Goal: Information Seeking & Learning: Understand process/instructions

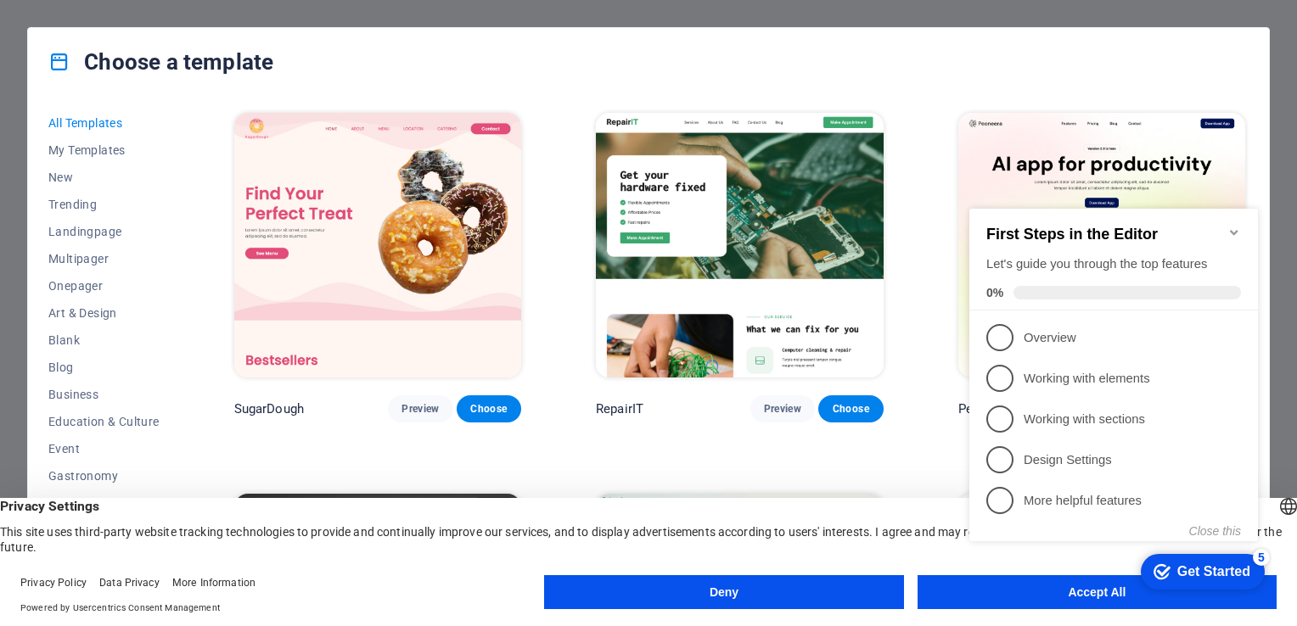
click at [1079, 597] on appcues-checklist "Contextual help checklist present on screen" at bounding box center [1116, 392] width 309 height 418
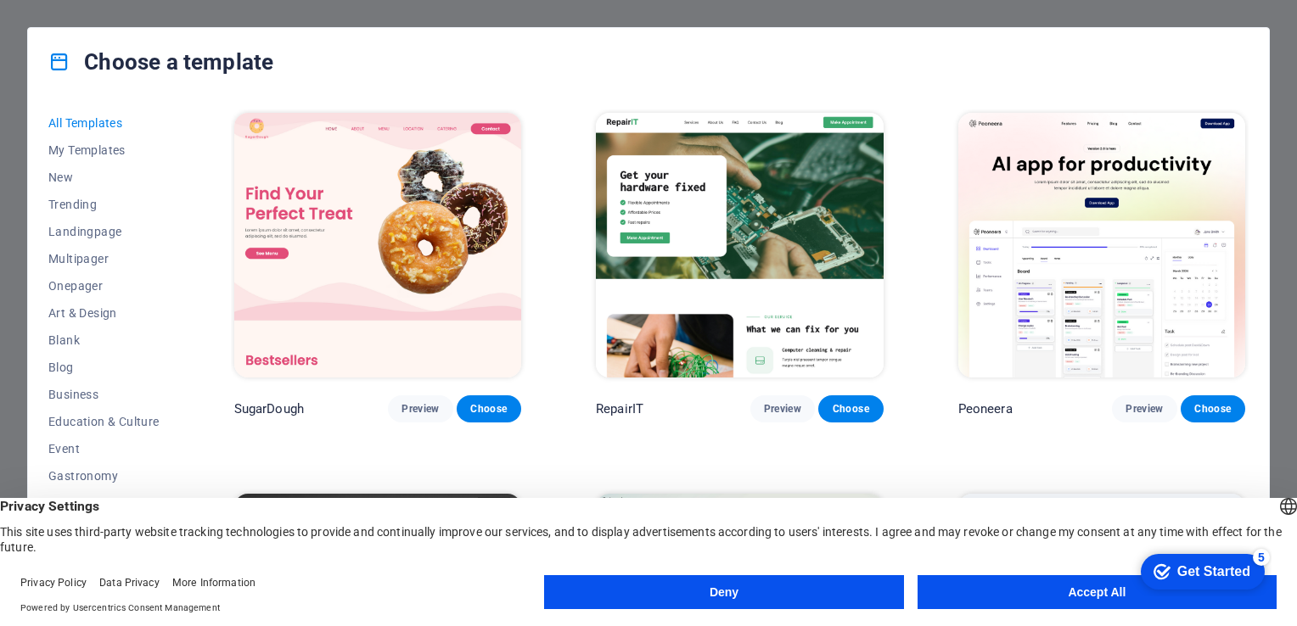
click at [1079, 597] on button "Accept All" at bounding box center [1096, 592] width 359 height 34
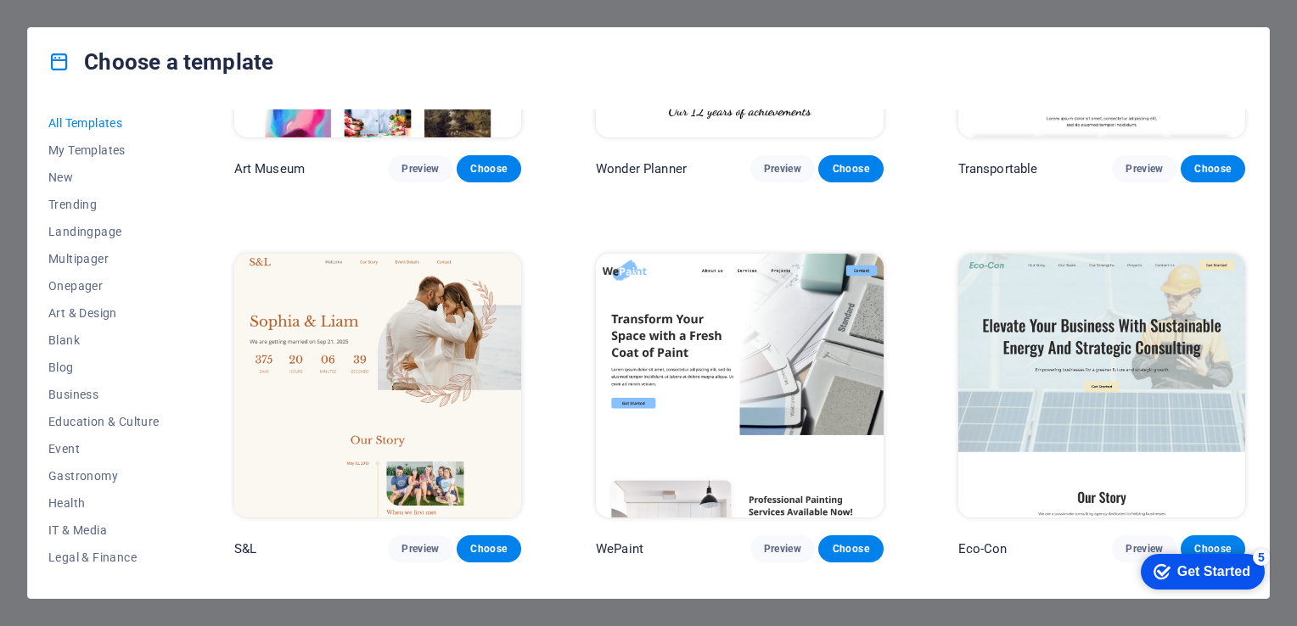
scroll to position [650, 0]
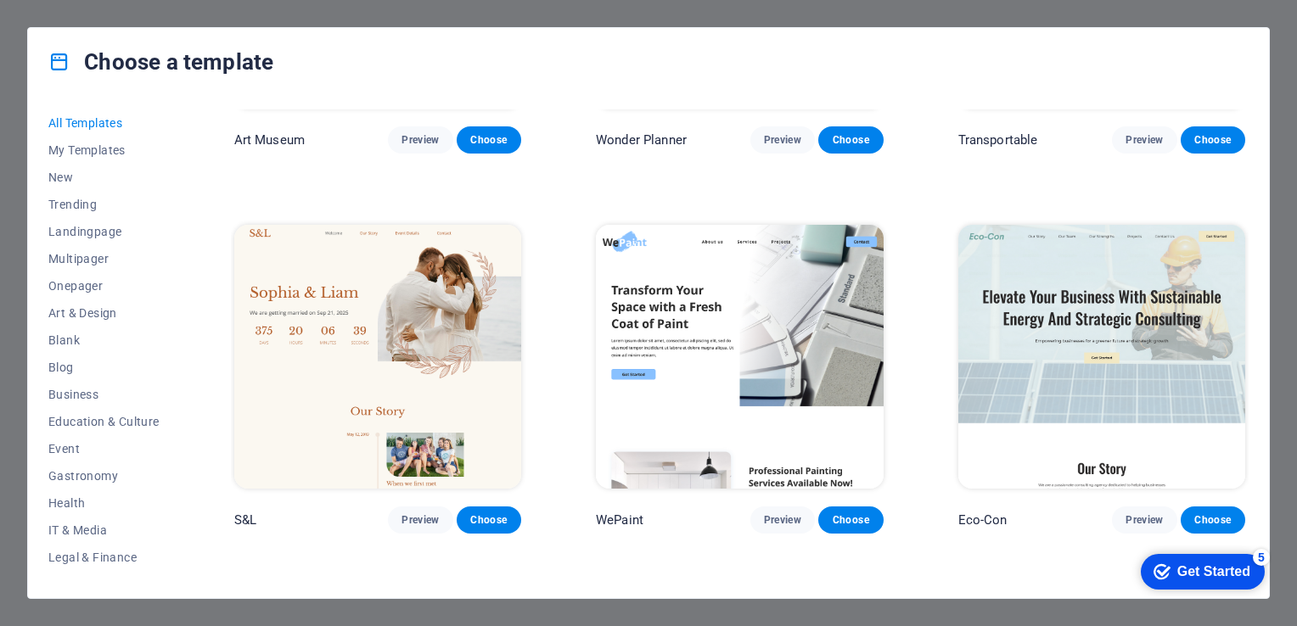
click at [1120, 323] on img at bounding box center [1101, 357] width 287 height 265
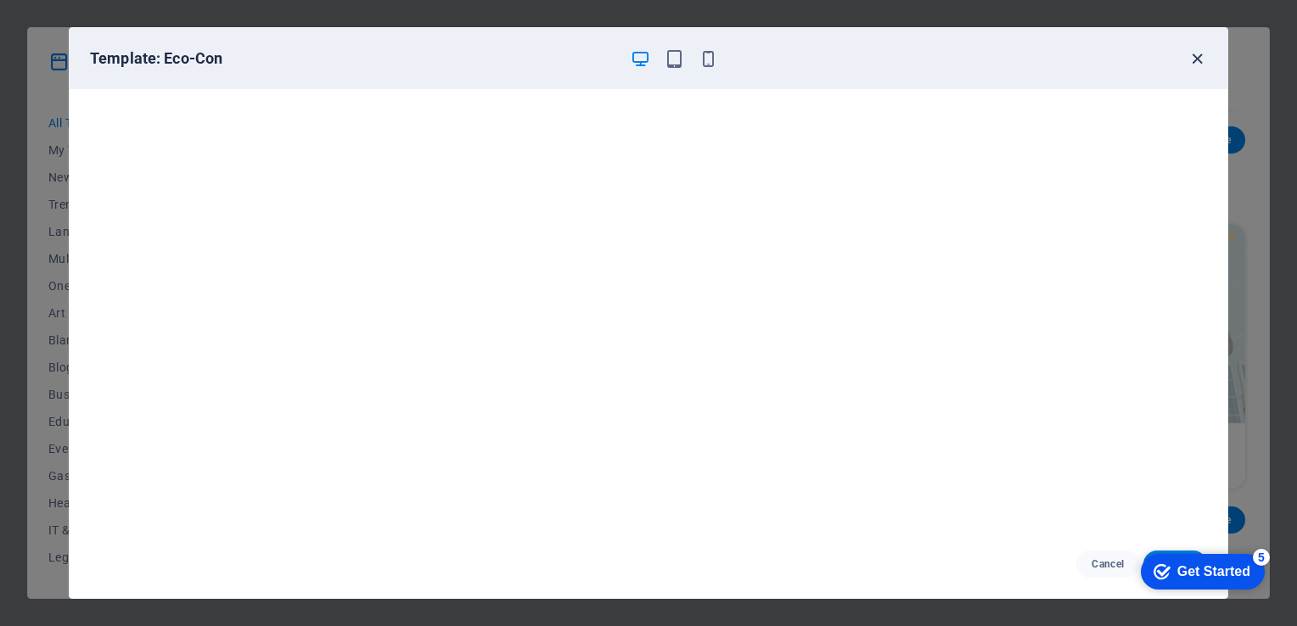
click at [1196, 53] on icon "button" at bounding box center [1197, 59] width 20 height 20
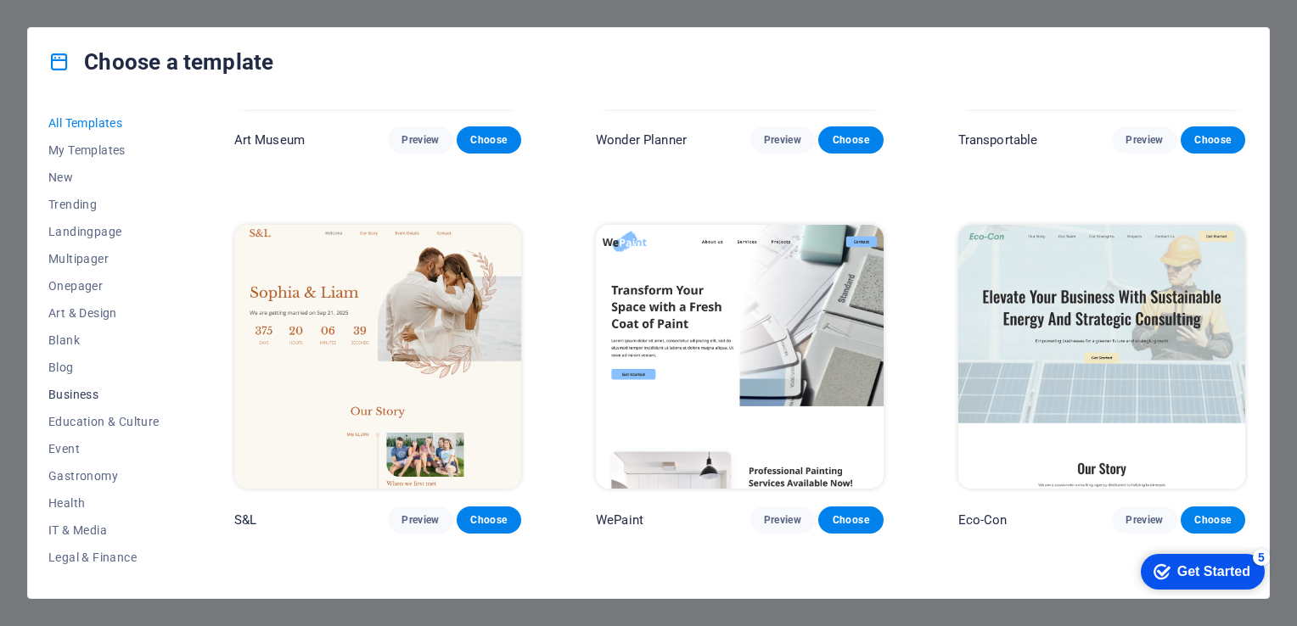
click at [81, 392] on span "Business" at bounding box center [103, 395] width 111 height 14
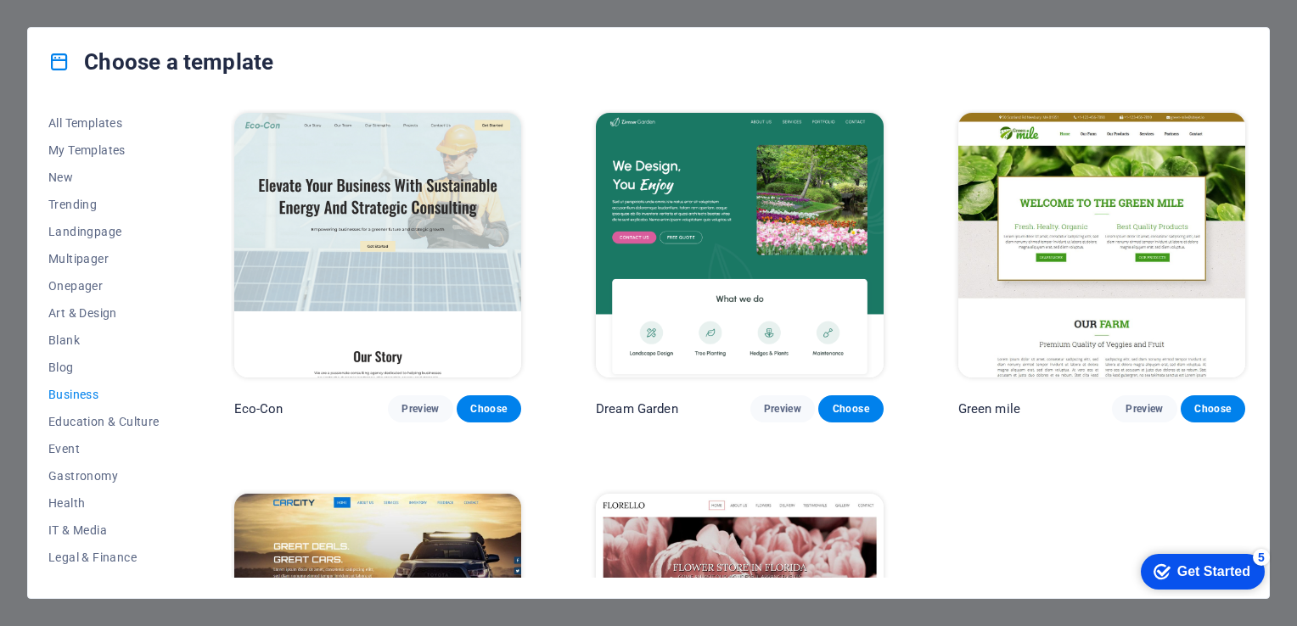
click at [81, 392] on span "Business" at bounding box center [103, 395] width 111 height 14
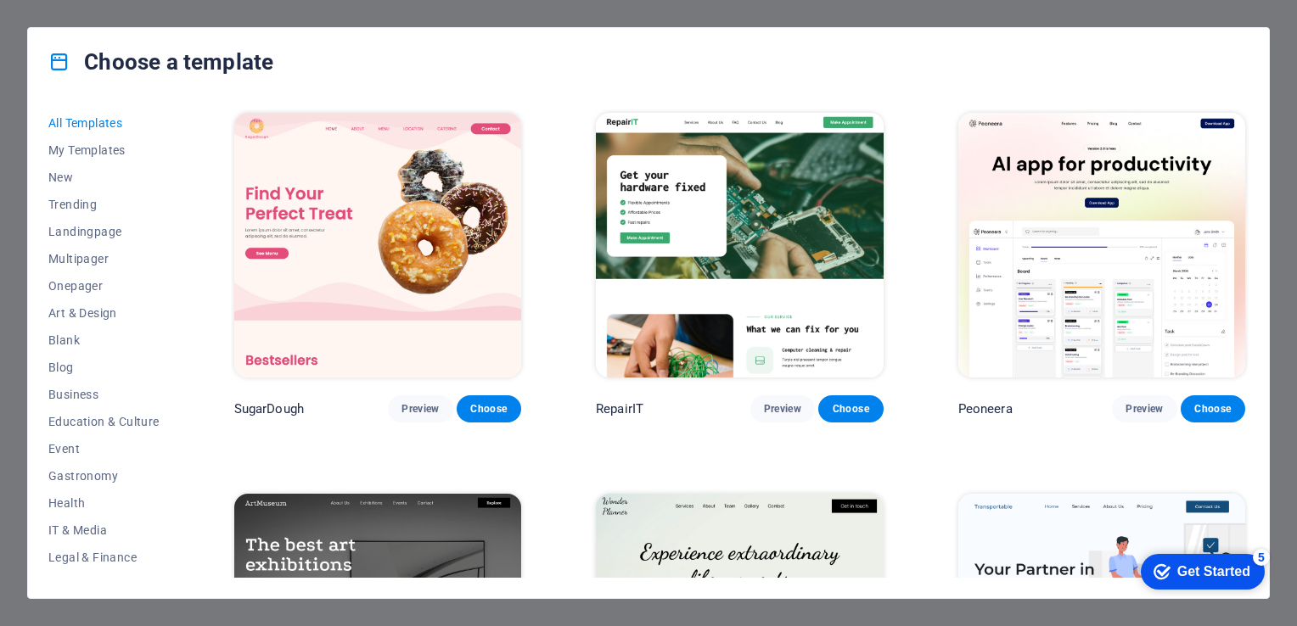
click at [530, 74] on div "Choose a template" at bounding box center [648, 62] width 1241 height 68
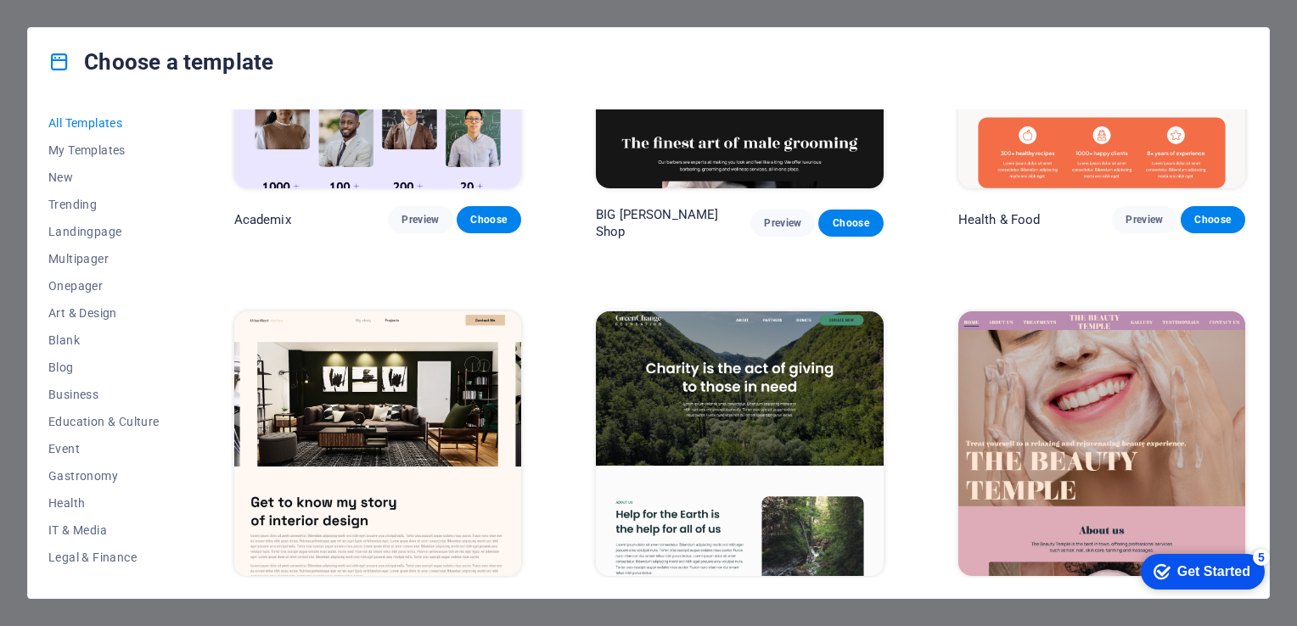
scroll to position [1713, 0]
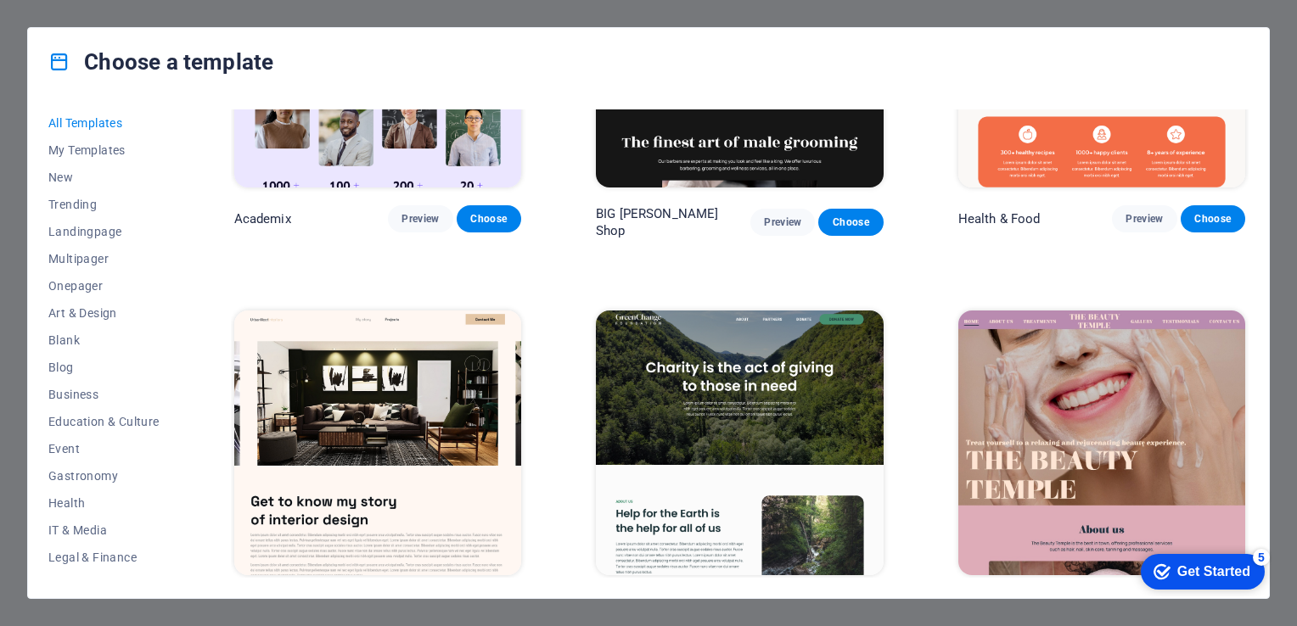
click at [177, 453] on div "All Templates My Templates New Trending Landingpage Multipager Onepager Art & D…" at bounding box center [114, 343] width 132 height 468
drag, startPoint x: 177, startPoint y: 453, endPoint x: 180, endPoint y: 440, distance: 14.0
click at [180, 440] on div "All Templates My Templates New Trending Landingpage Multipager Onepager Art & D…" at bounding box center [114, 343] width 132 height 468
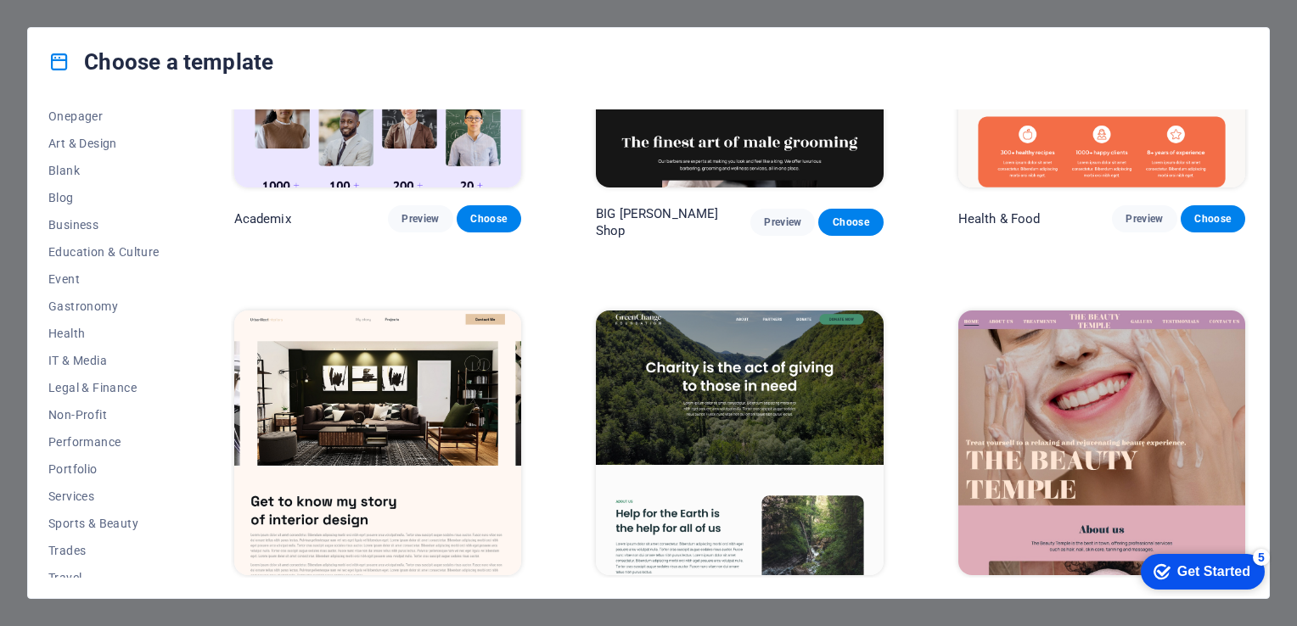
scroll to position [210, 0]
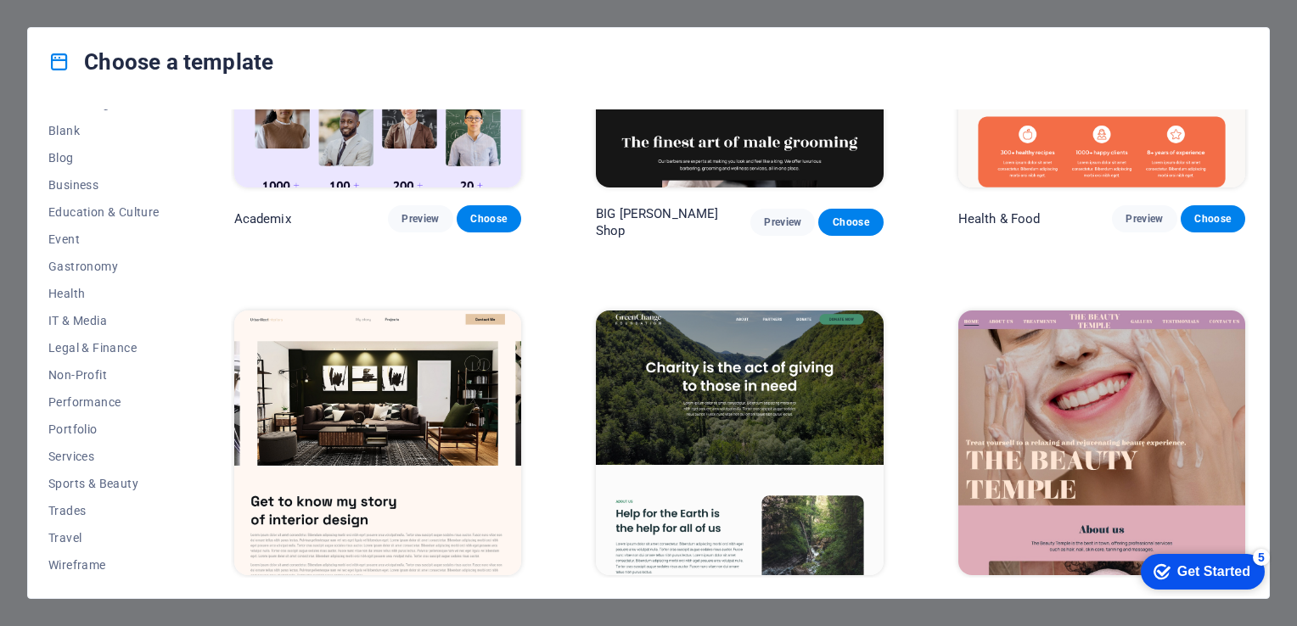
click at [204, 323] on div "All Templates My Templates New Trending Landingpage Multipager Onepager Art & D…" at bounding box center [648, 347] width 1241 height 502
click at [1257, 147] on div "All Templates My Templates New Trending Landingpage Multipager Onepager Art & D…" at bounding box center [648, 347] width 1241 height 502
click at [1249, 147] on div "All Templates My Templates New Trending Landingpage Multipager Onepager Art & D…" at bounding box center [648, 347] width 1241 height 502
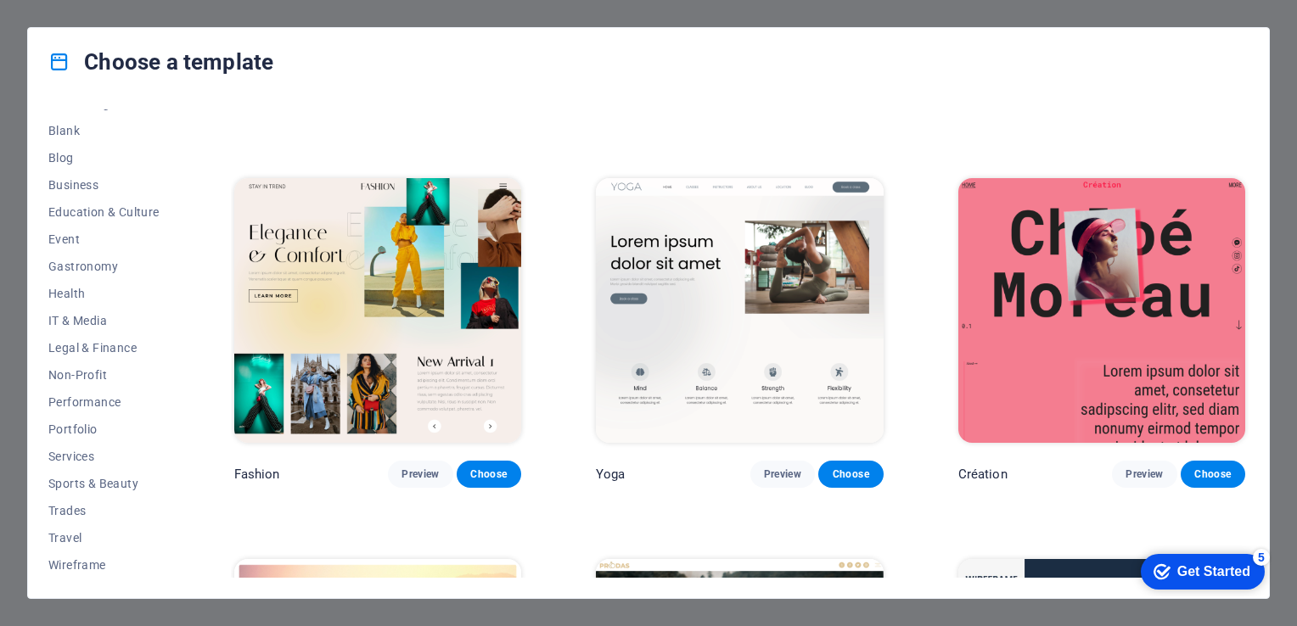
scroll to position [5564, 0]
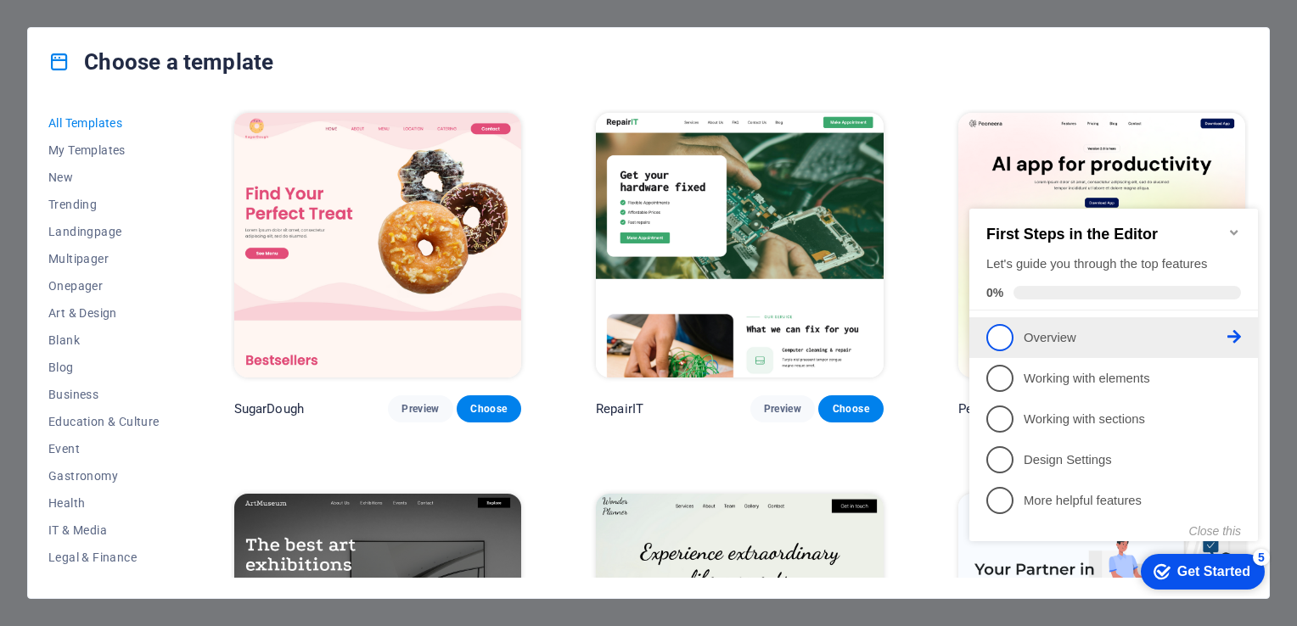
click at [1035, 333] on p "Overview - incomplete" at bounding box center [1125, 338] width 204 height 18
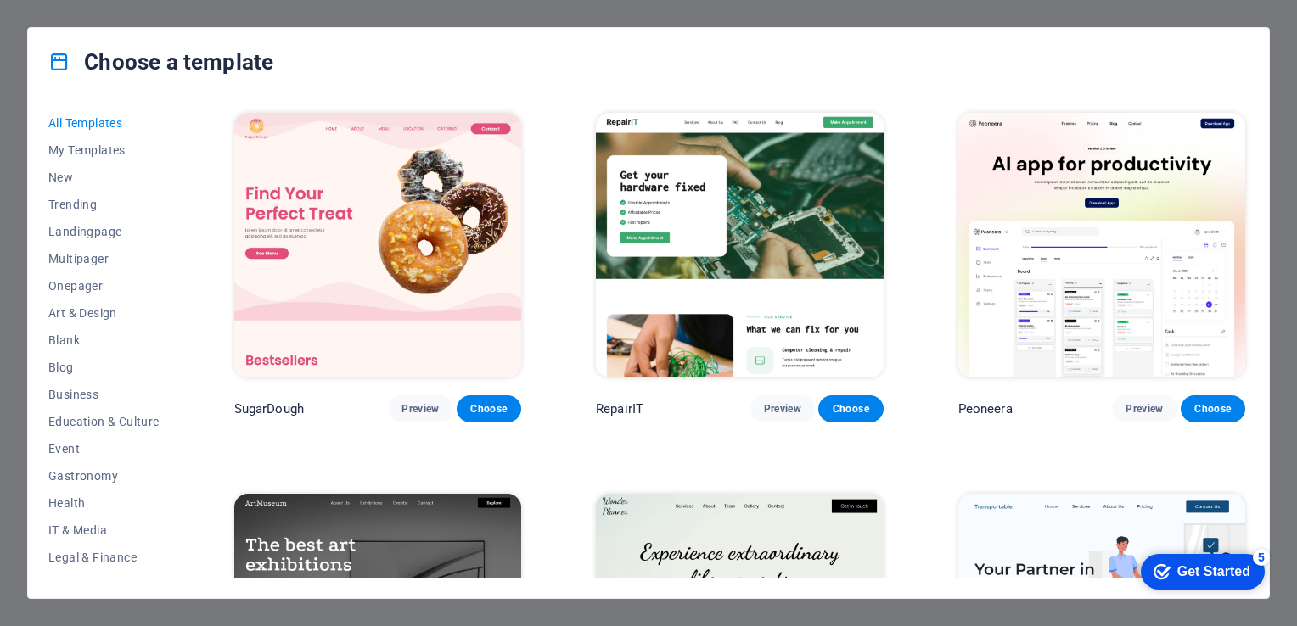
click at [1183, 568] on div "Get Started" at bounding box center [1213, 571] width 73 height 15
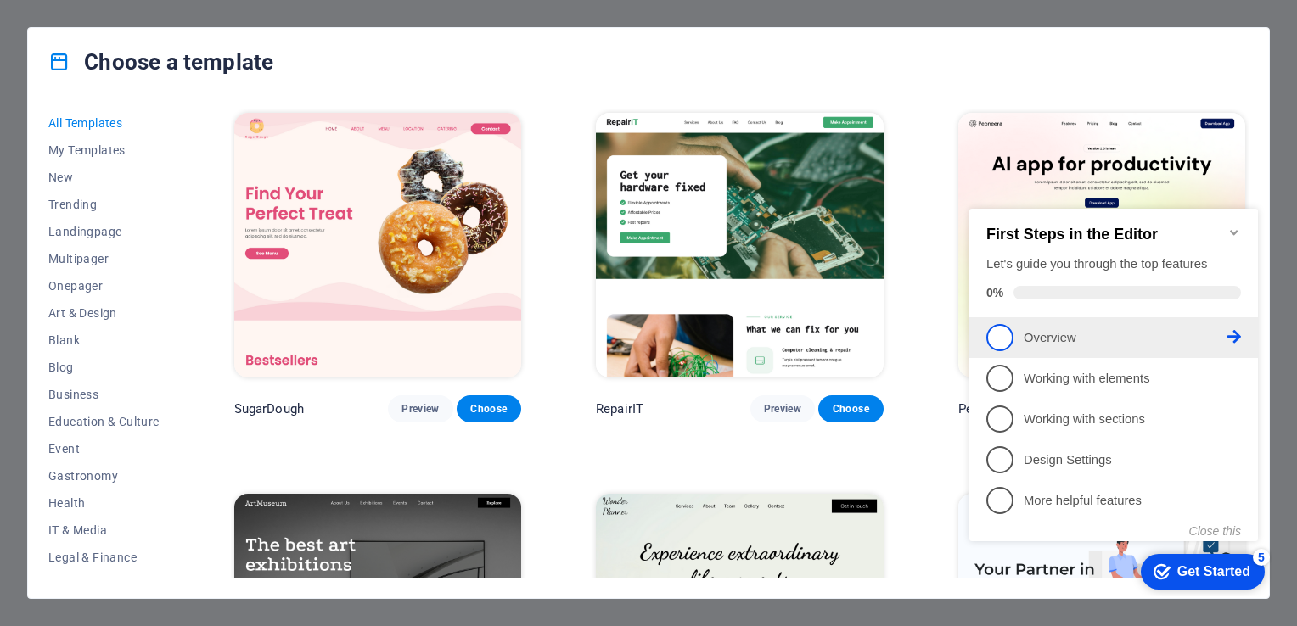
click at [1236, 333] on icon at bounding box center [1234, 337] width 14 height 14
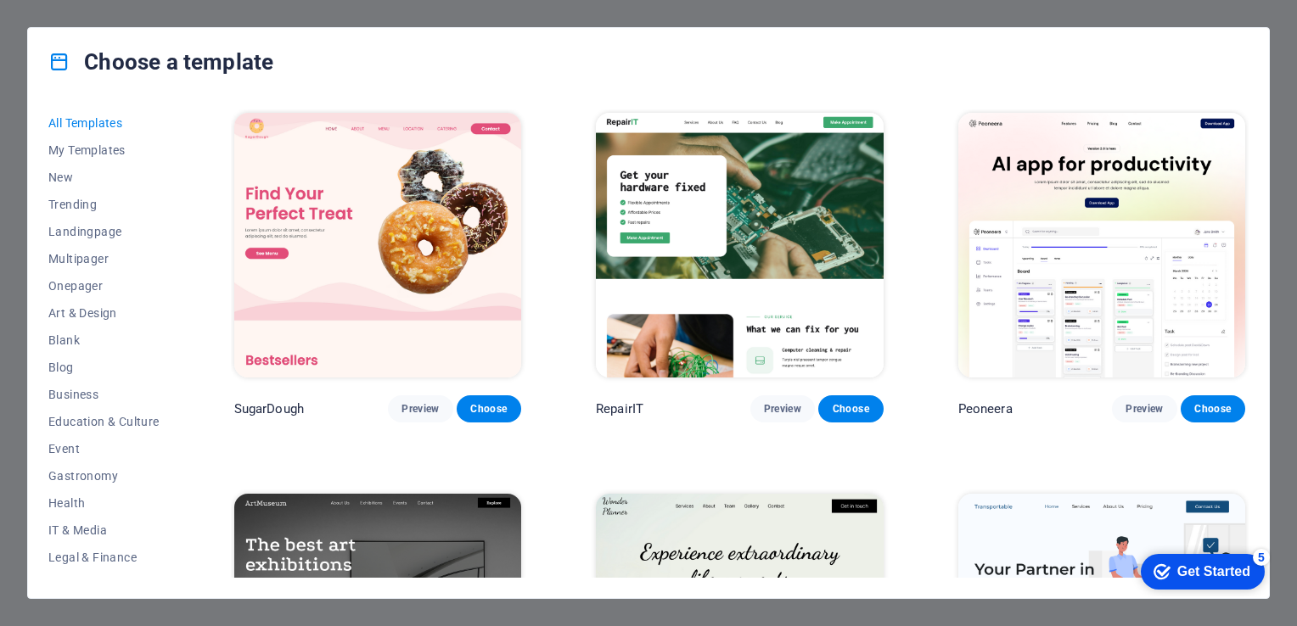
click at [1199, 571] on div "Get Started" at bounding box center [1213, 571] width 73 height 15
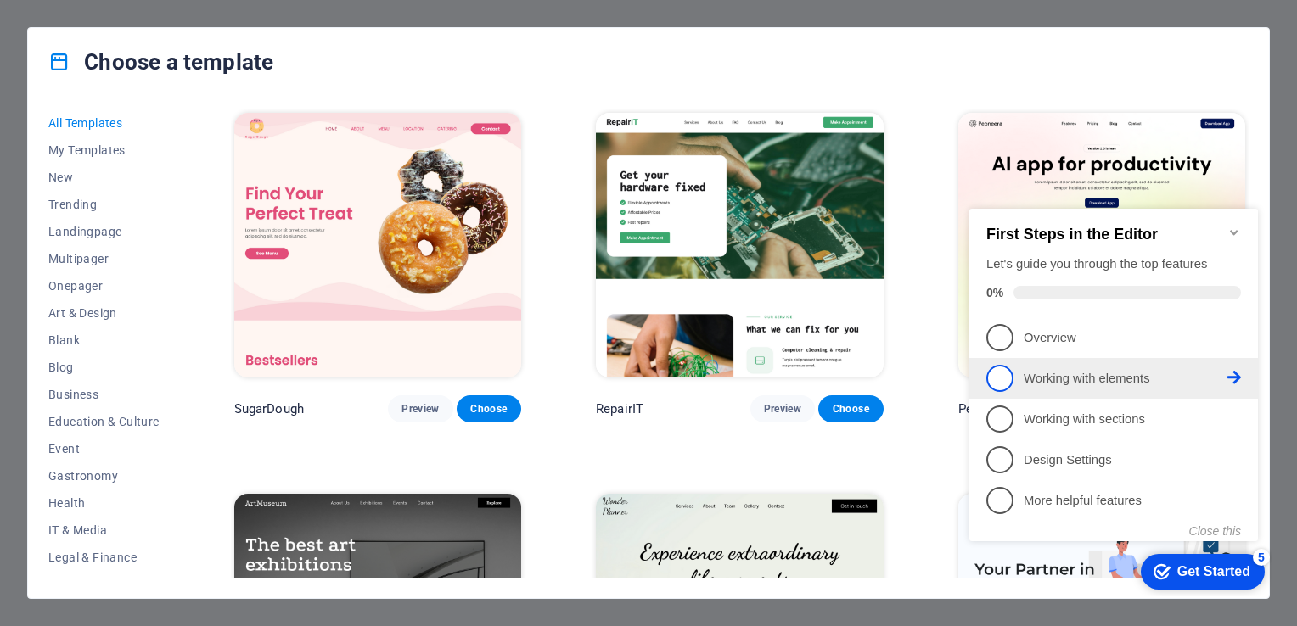
click at [1118, 380] on p "Working with elements - incomplete" at bounding box center [1125, 379] width 204 height 18
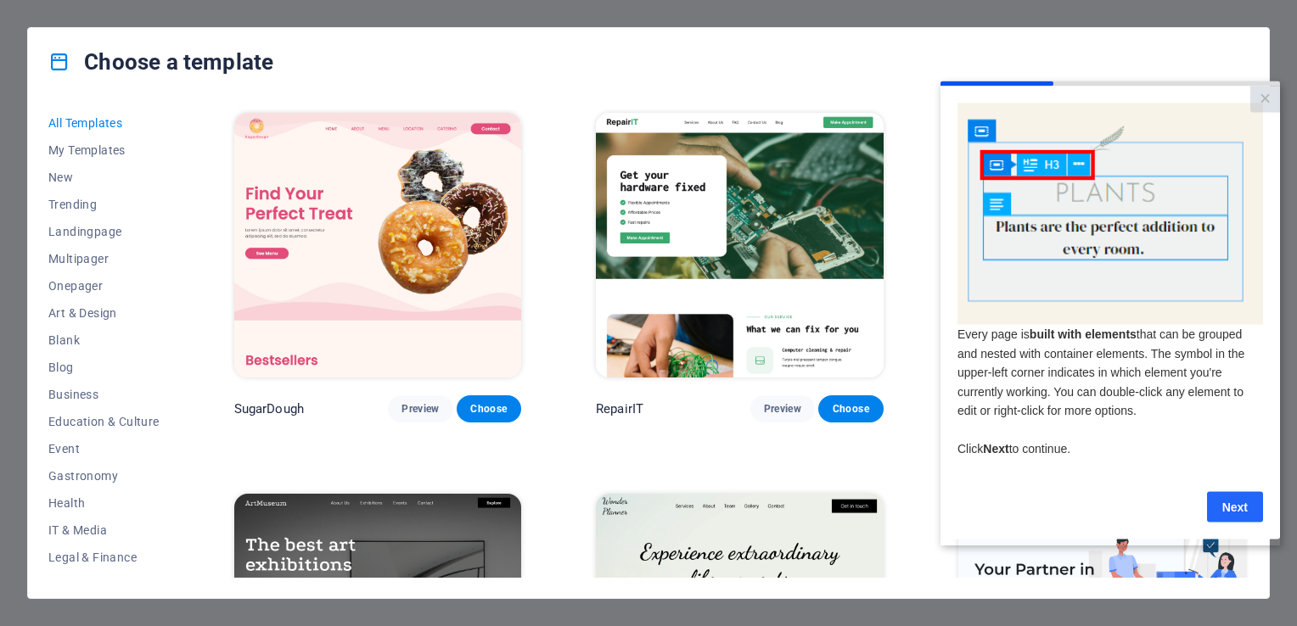
click at [1236, 507] on link "Next" at bounding box center [1235, 506] width 56 height 31
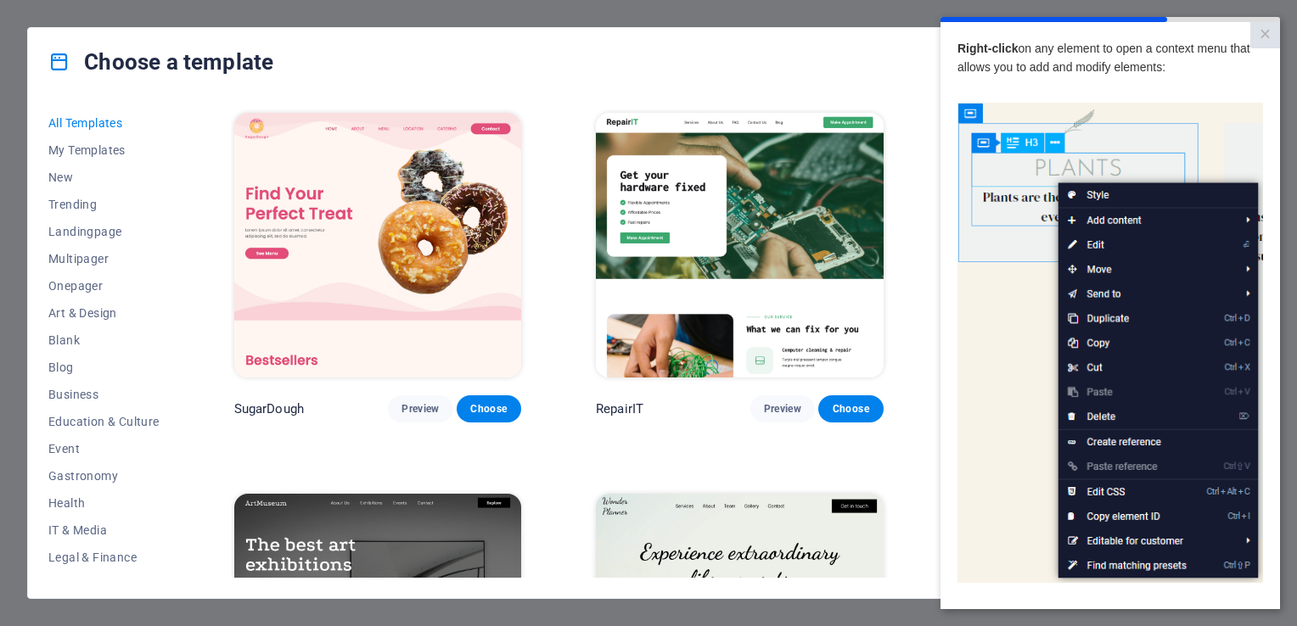
click at [1236, 507] on img at bounding box center [1110, 343] width 306 height 481
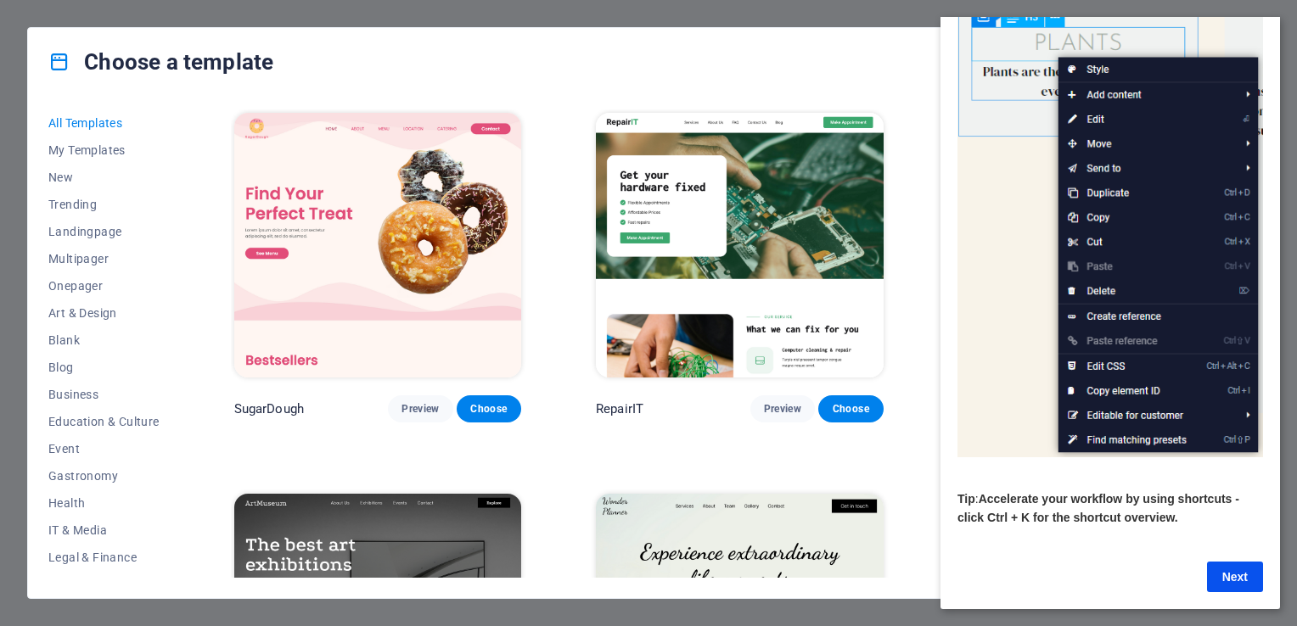
scroll to position [143, 0]
click at [1234, 564] on link "Next" at bounding box center [1235, 577] width 56 height 31
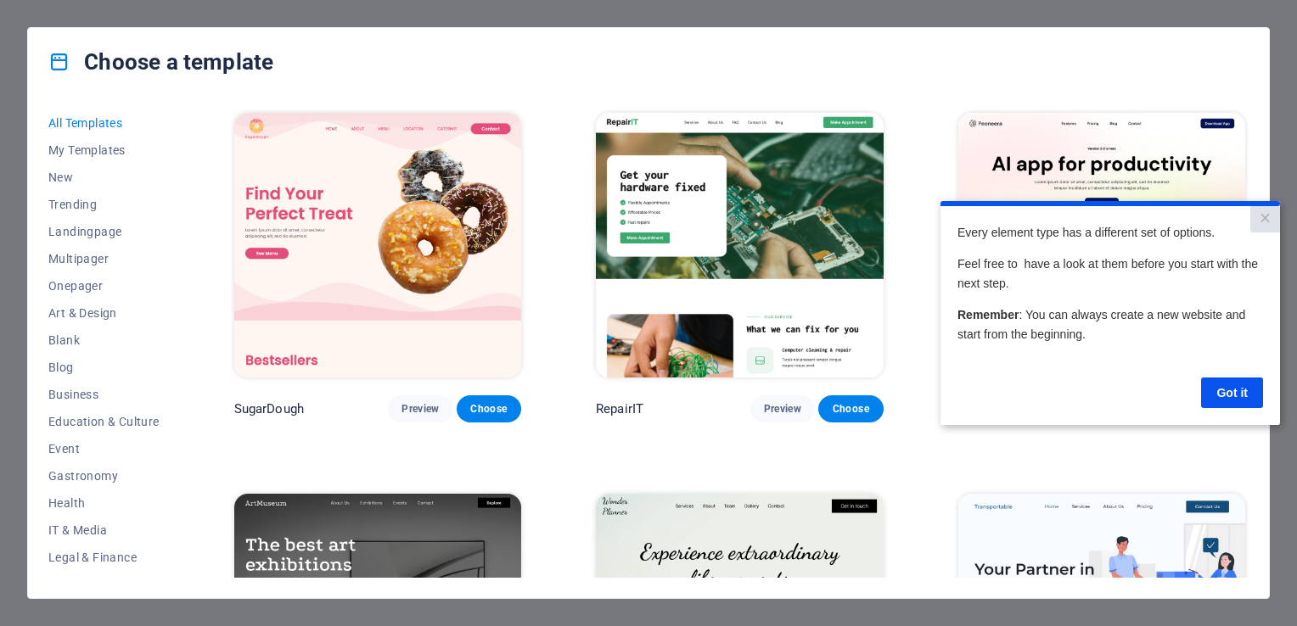
scroll to position [0, 0]
click at [1246, 392] on link "Got it" at bounding box center [1232, 393] width 62 height 31
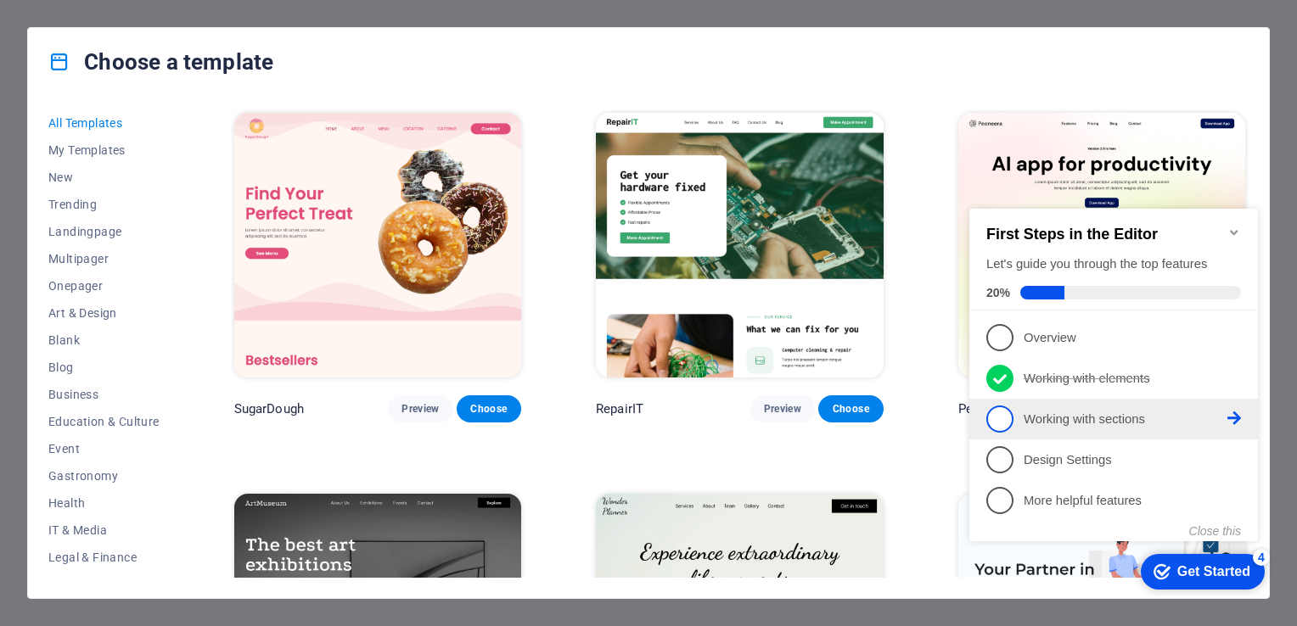
click at [1061, 420] on p "Working with sections - incomplete" at bounding box center [1125, 420] width 204 height 18
